Goal: Information Seeking & Learning: Learn about a topic

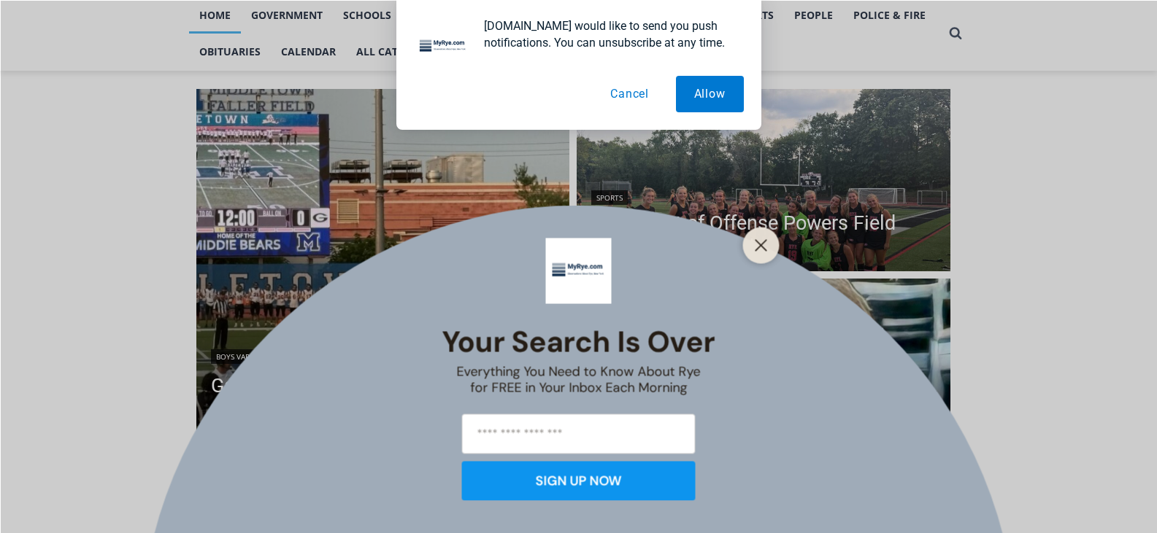
scroll to position [501, 0]
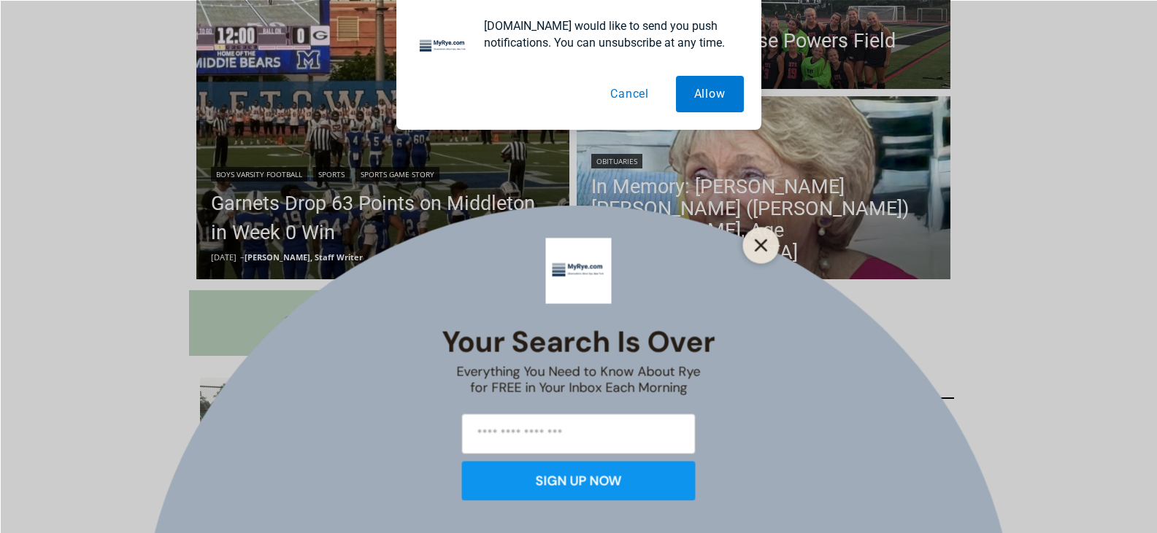
click at [753, 250] on button "Close" at bounding box center [761, 245] width 20 height 20
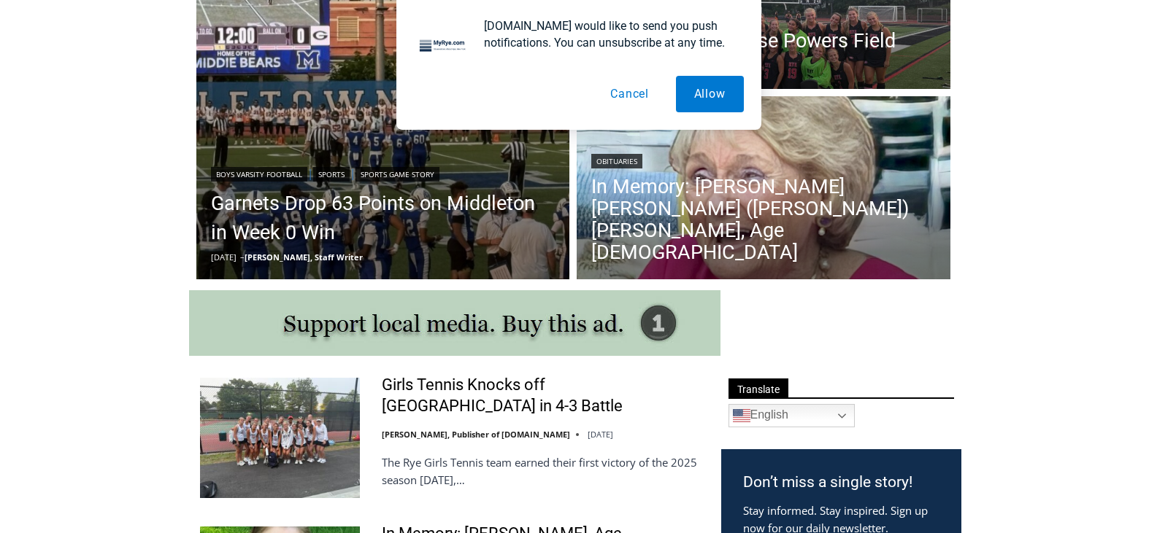
click at [620, 97] on button "Cancel" at bounding box center [629, 94] width 75 height 36
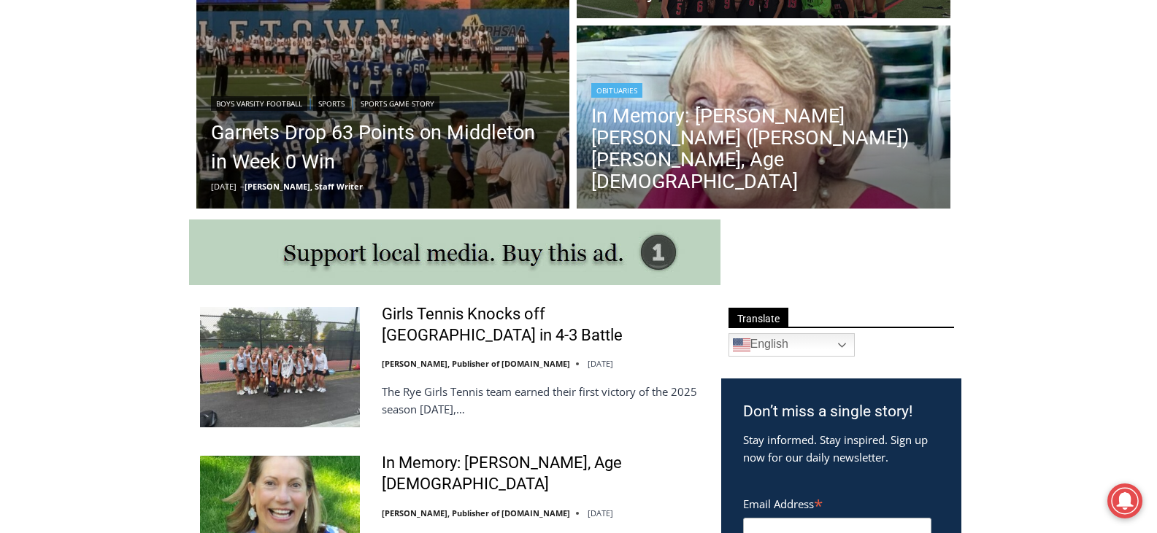
scroll to position [757, 0]
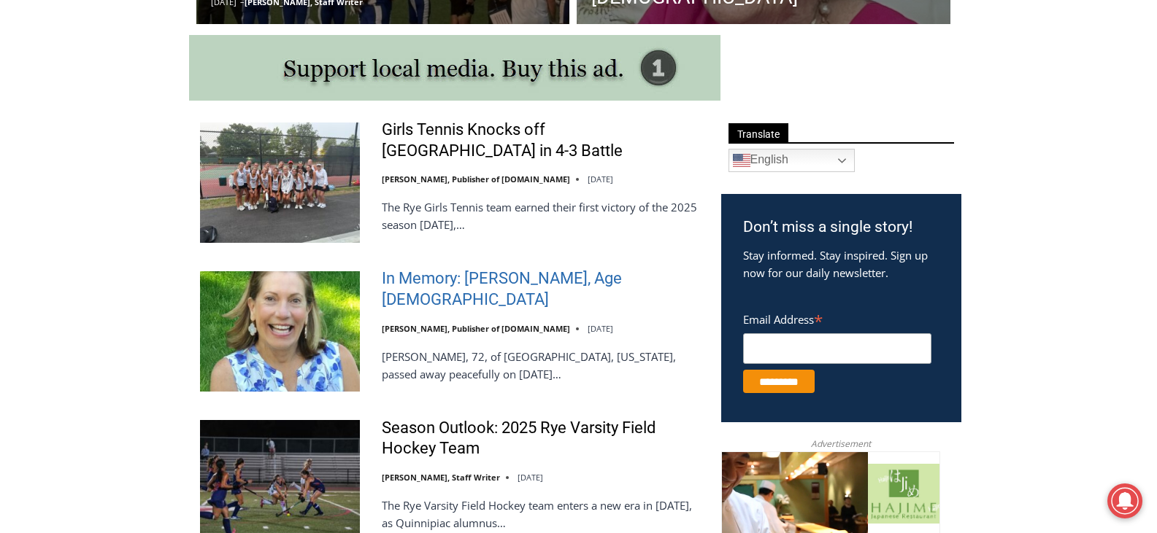
click at [488, 288] on link "In Memory: [PERSON_NAME], Age [DEMOGRAPHIC_DATA]" at bounding box center [542, 290] width 320 height 42
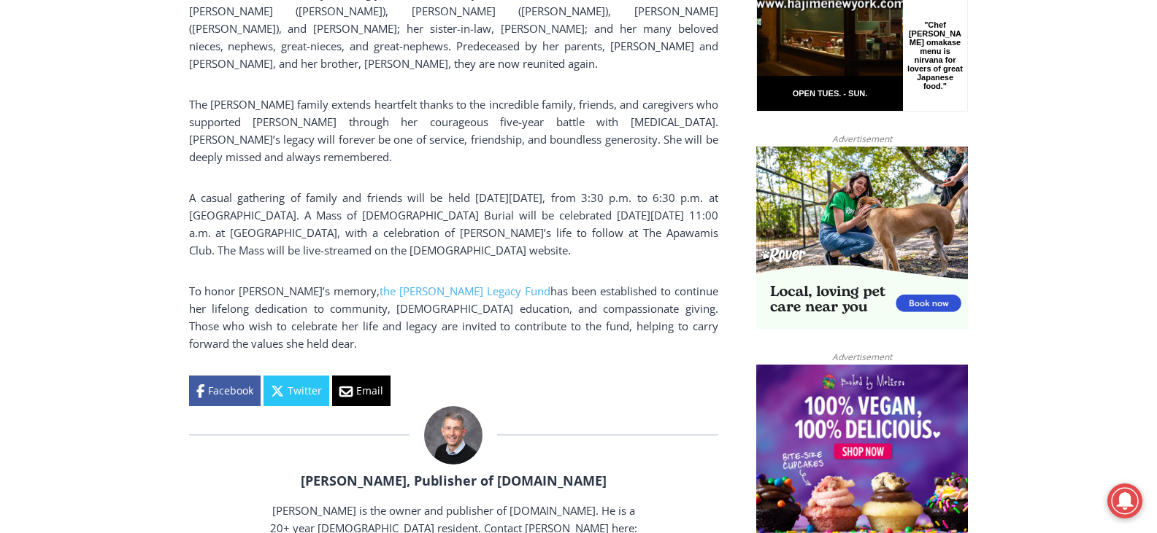
scroll to position [1088, 0]
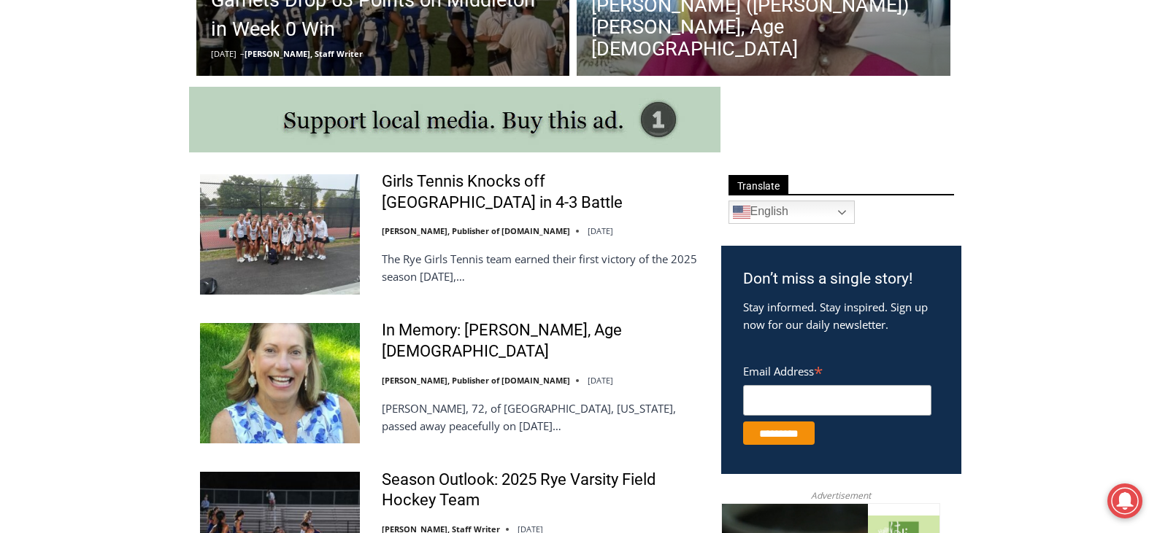
scroll to position [468, 0]
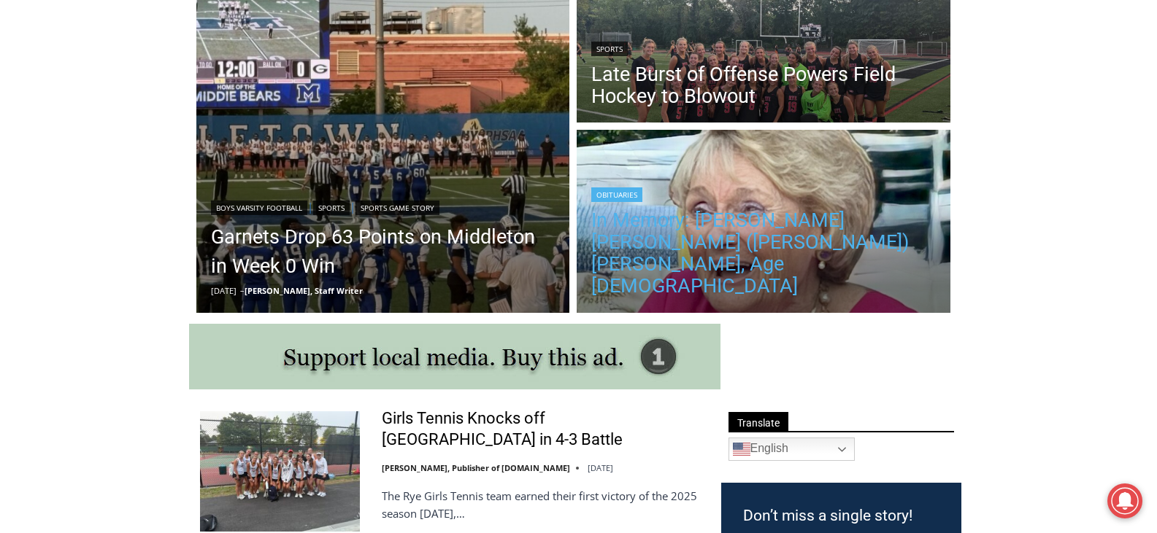
click at [744, 269] on link "In Memory: [PERSON_NAME] [PERSON_NAME] ([PERSON_NAME]) [PERSON_NAME], Age [DEMO…" at bounding box center [763, 253] width 344 height 88
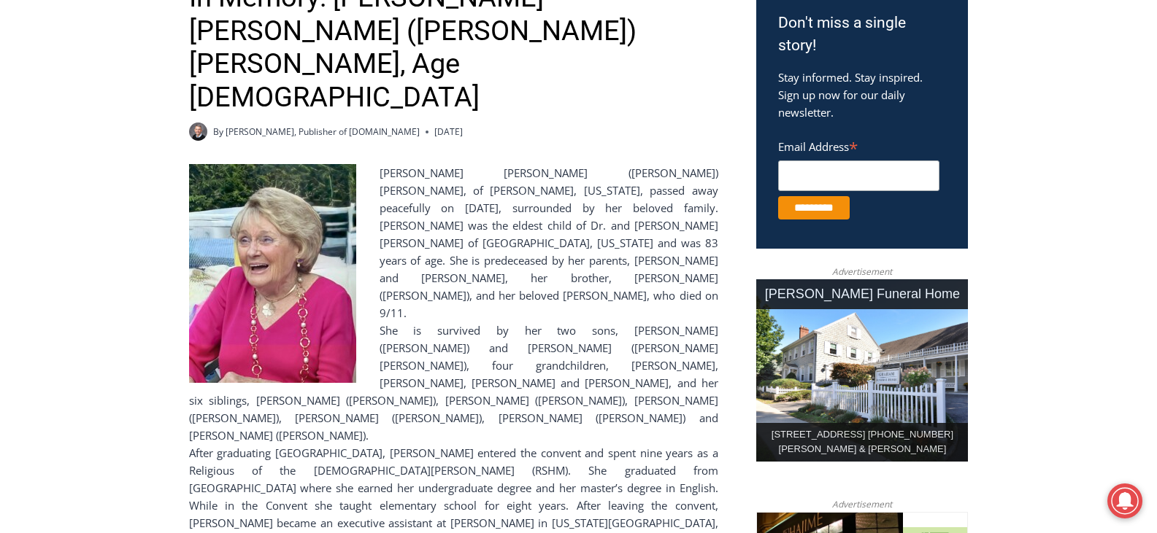
scroll to position [395, 0]
